Goal: Task Accomplishment & Management: Use online tool/utility

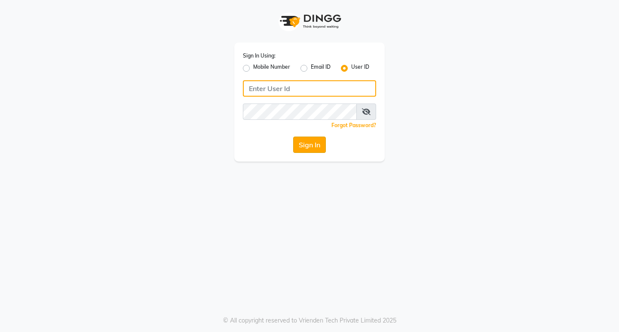
type input "aurasalon"
click at [294, 147] on button "Sign In" at bounding box center [309, 145] width 33 height 16
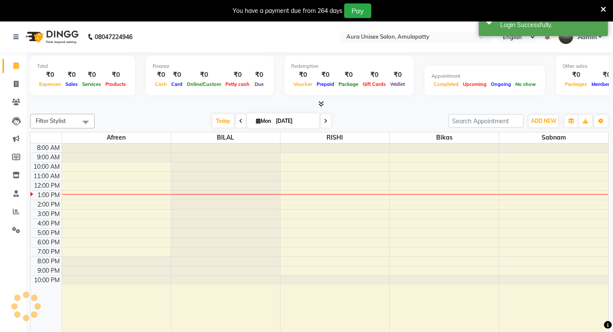
select select "en"
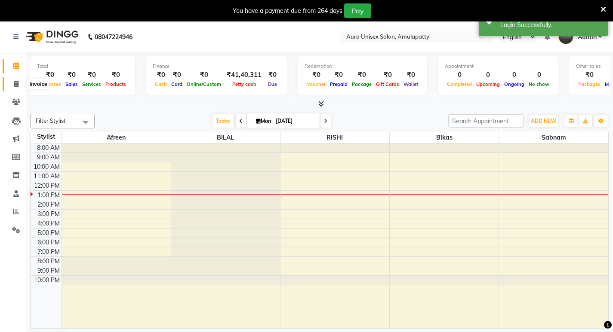
click at [18, 81] on icon at bounding box center [16, 84] width 5 height 6
select select "service"
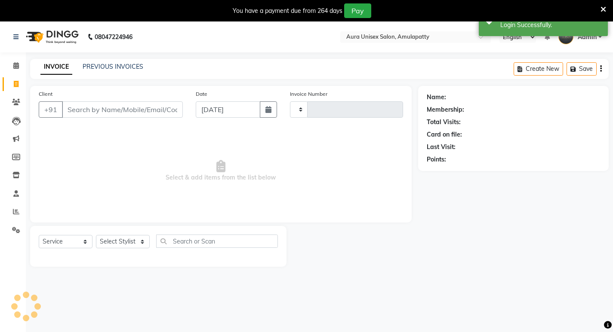
type input "1060"
select select "837"
click at [150, 108] on input "Client" at bounding box center [122, 109] width 121 height 16
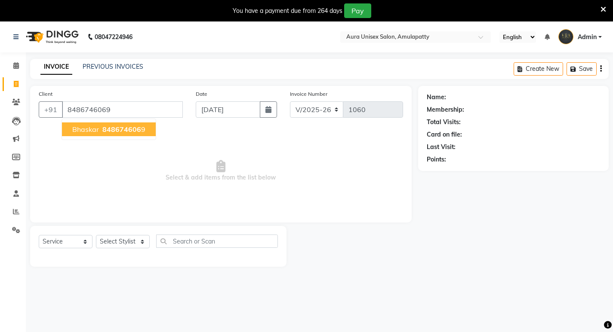
type input "8486746069"
click at [111, 133] on span "848674606" at bounding box center [121, 129] width 39 height 9
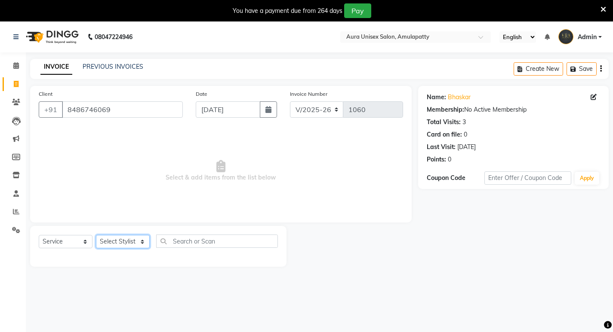
click at [137, 246] on select "Select Stylist [PERSON_NAME] BILAL RISHI Sabnam" at bounding box center [123, 241] width 54 height 13
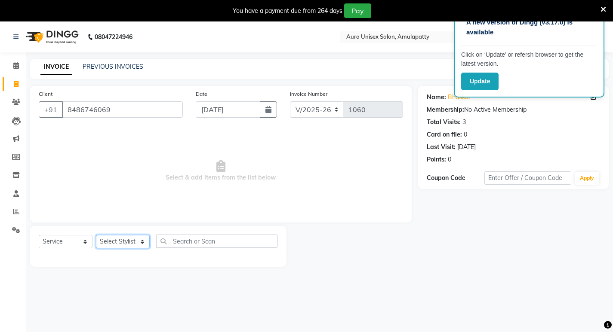
select select "71787"
click at [96, 235] on select "Select Stylist [PERSON_NAME] BILAL RISHI Sabnam" at bounding box center [123, 241] width 54 height 13
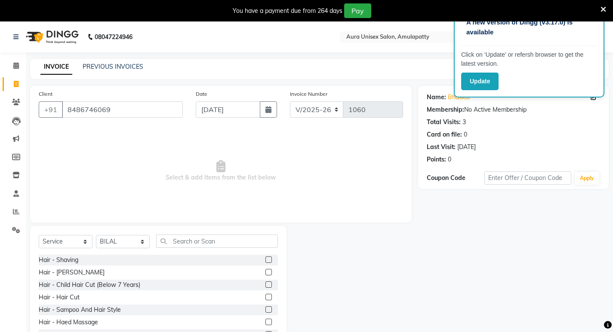
click at [265, 297] on label at bounding box center [268, 297] width 6 height 6
click at [265, 297] on input "checkbox" at bounding box center [268, 298] width 6 height 6
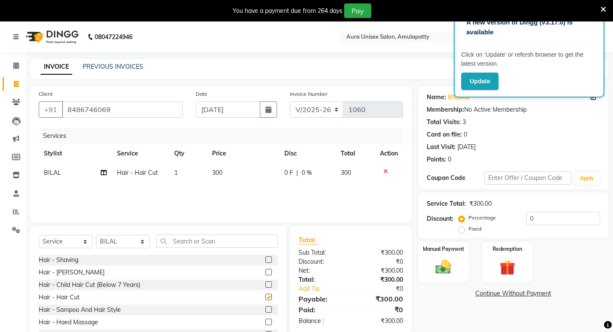
checkbox input "false"
click at [228, 171] on td "300" at bounding box center [243, 172] width 72 height 19
select select "71787"
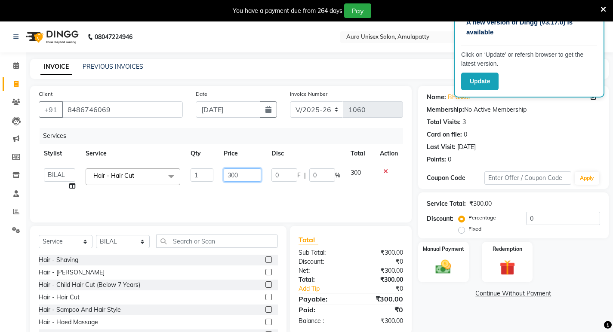
drag, startPoint x: 247, startPoint y: 171, endPoint x: 218, endPoint y: 176, distance: 29.6
click at [218, 176] on td "300" at bounding box center [242, 179] width 48 height 33
type input "350"
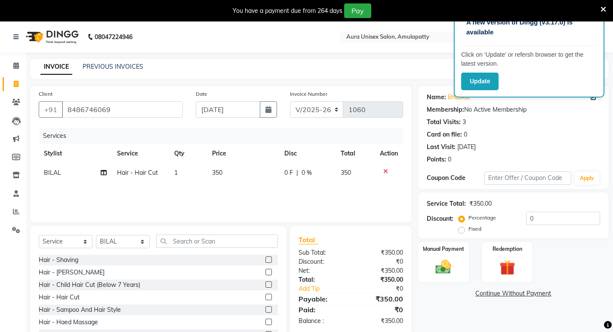
click at [243, 188] on div "Services Stylist Service Qty Price Disc Total Action BILAL Hair - Hair Cut 1 35…" at bounding box center [221, 171] width 364 height 86
click at [444, 262] on img at bounding box center [443, 267] width 26 height 18
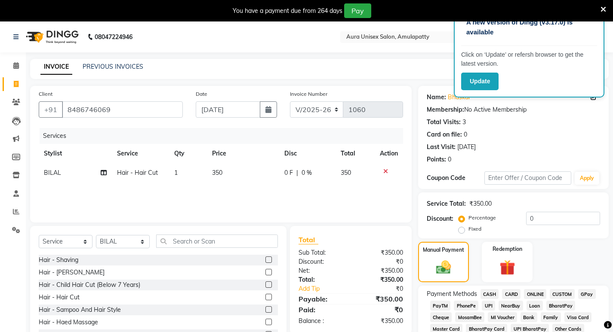
click at [493, 294] on span "CASH" at bounding box center [489, 294] width 18 height 10
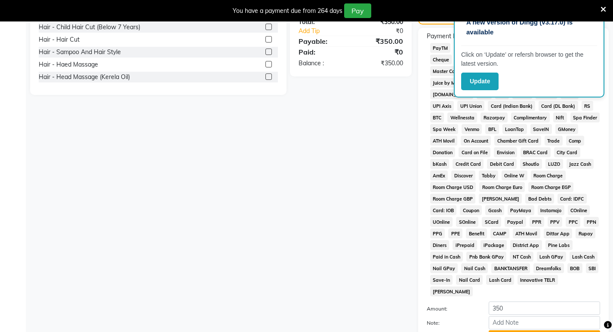
scroll to position [325, 0]
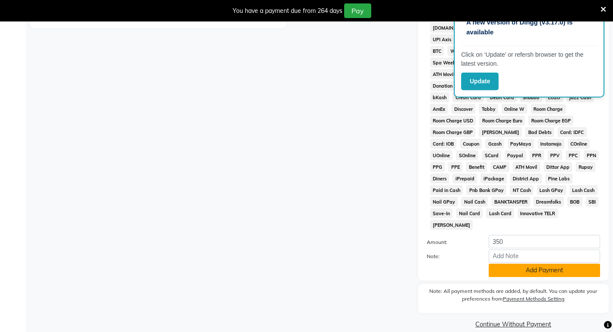
click at [508, 264] on button "Add Payment" at bounding box center [543, 270] width 111 height 13
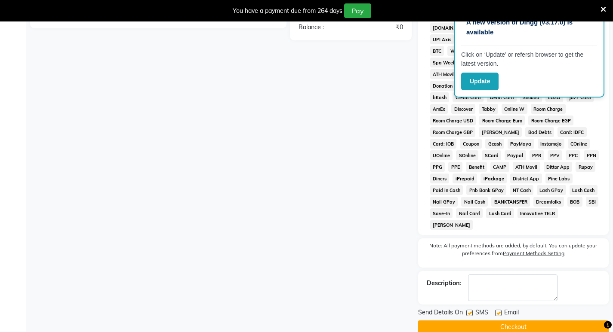
click at [509, 324] on main "INVOICE PREVIOUS INVOICES Create New Save Client [PHONE_NUMBER] Date [DATE] Inv…" at bounding box center [319, 40] width 587 height 613
click at [509, 322] on button "Checkout" at bounding box center [513, 327] width 190 height 13
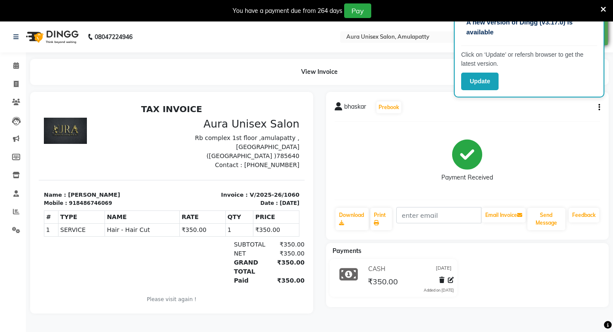
click at [602, 8] on icon at bounding box center [603, 10] width 6 height 8
